Goal: Information Seeking & Learning: Find specific fact

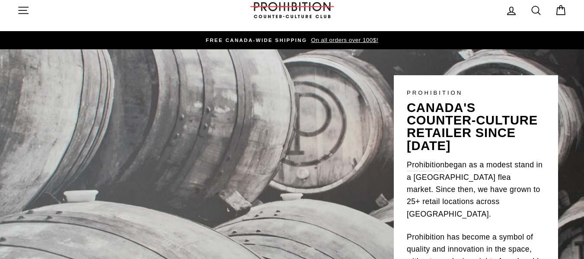
scroll to position [12, 0]
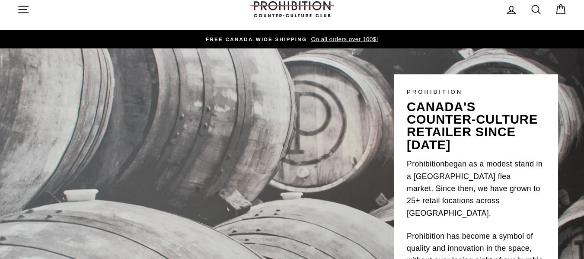
click at [537, 9] on icon at bounding box center [536, 9] width 12 height 12
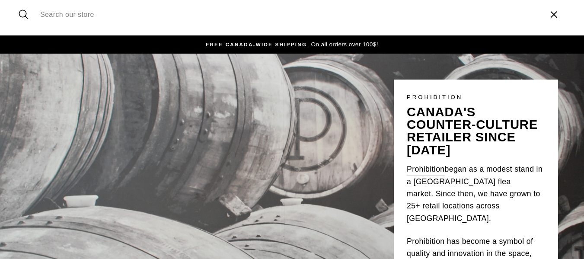
click at [212, 11] on input "Search our store" at bounding box center [288, 14] width 505 height 29
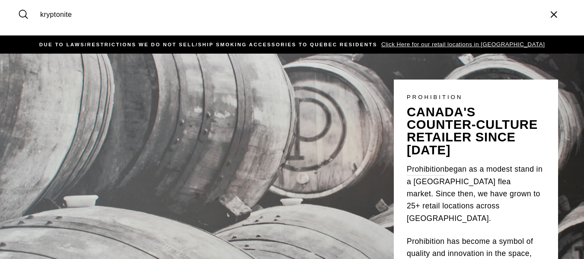
type input "kryptonite"
click at [17, 0] on button "Search" at bounding box center [26, 14] width 19 height 29
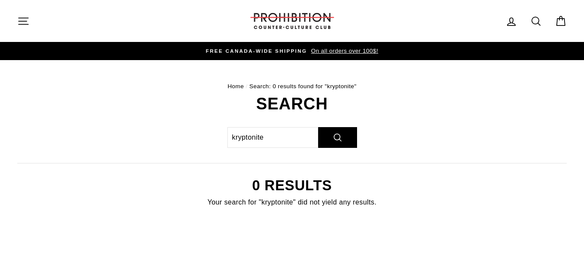
click at [349, 50] on span "On all orders over 100$!" at bounding box center [342, 51] width 69 height 6
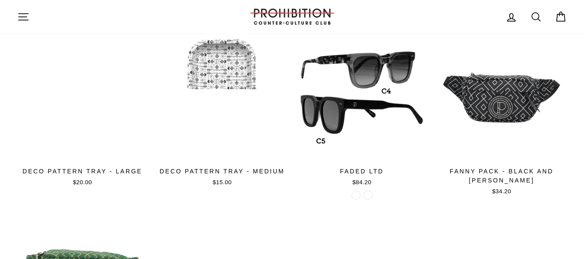
scroll to position [887, 0]
